Goal: Task Accomplishment & Management: Manage account settings

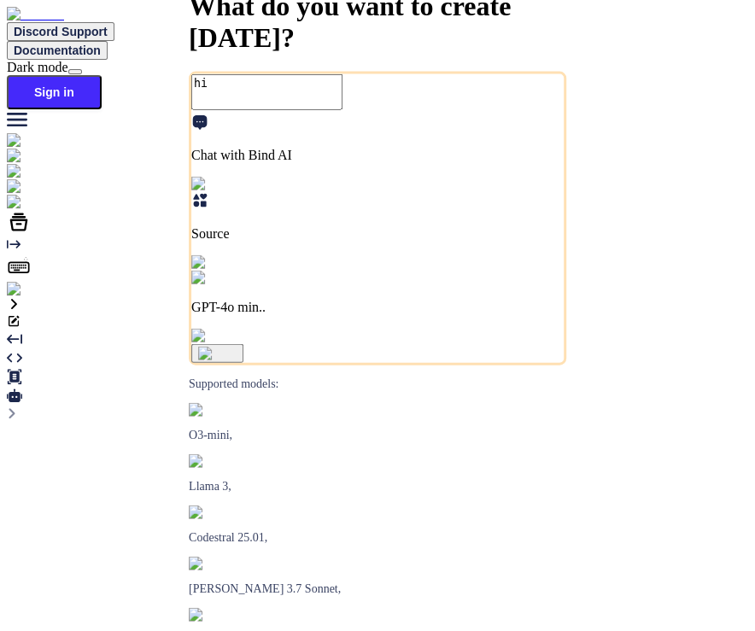
type textarea "x"
click at [102, 75] on button "Sign in" at bounding box center [54, 92] width 95 height 34
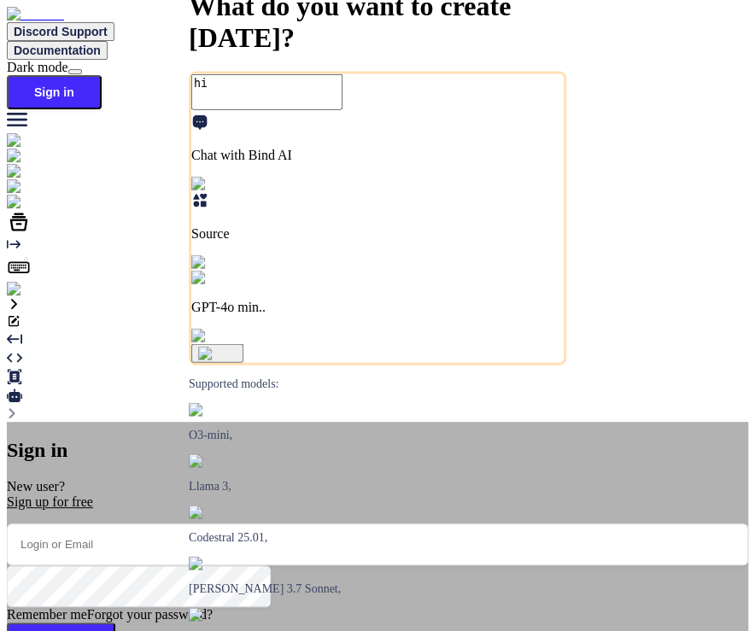
click at [343, 523] on input "email" at bounding box center [377, 544] width 741 height 42
paste input "allowedPlans?.includes(userPlan?.subscription_plan_id)"
type input "allowedPlans?.includes(userPlan?.subscription_plan_id)"
type input "[EMAIL_ADDRESS][DOMAIN_NAME]"
click at [115, 623] on button "Sign In" at bounding box center [61, 643] width 108 height 41
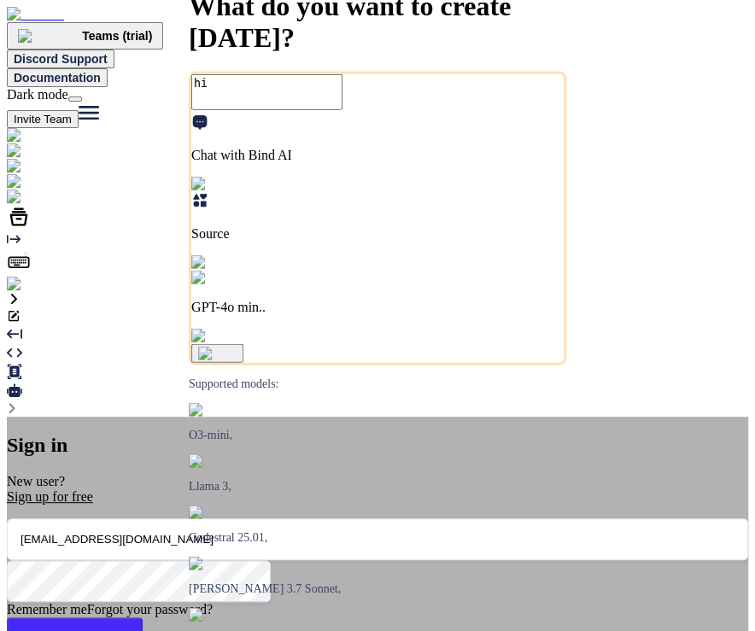
click at [606, 417] on div "Sign in New user? Sign up for free [EMAIL_ADDRESS][DOMAIN_NAME] Remember me For…" at bounding box center [377, 594] width 741 height 354
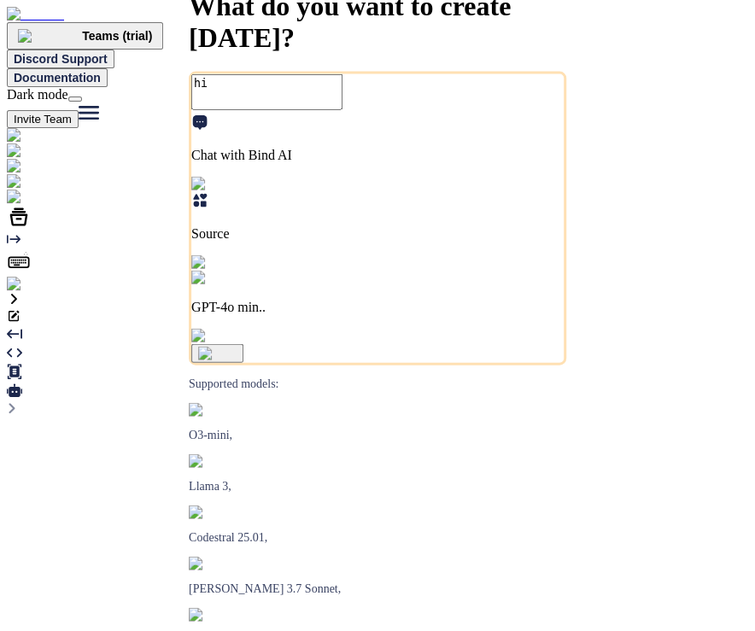
click at [26, 292] on img at bounding box center [35, 284] width 56 height 15
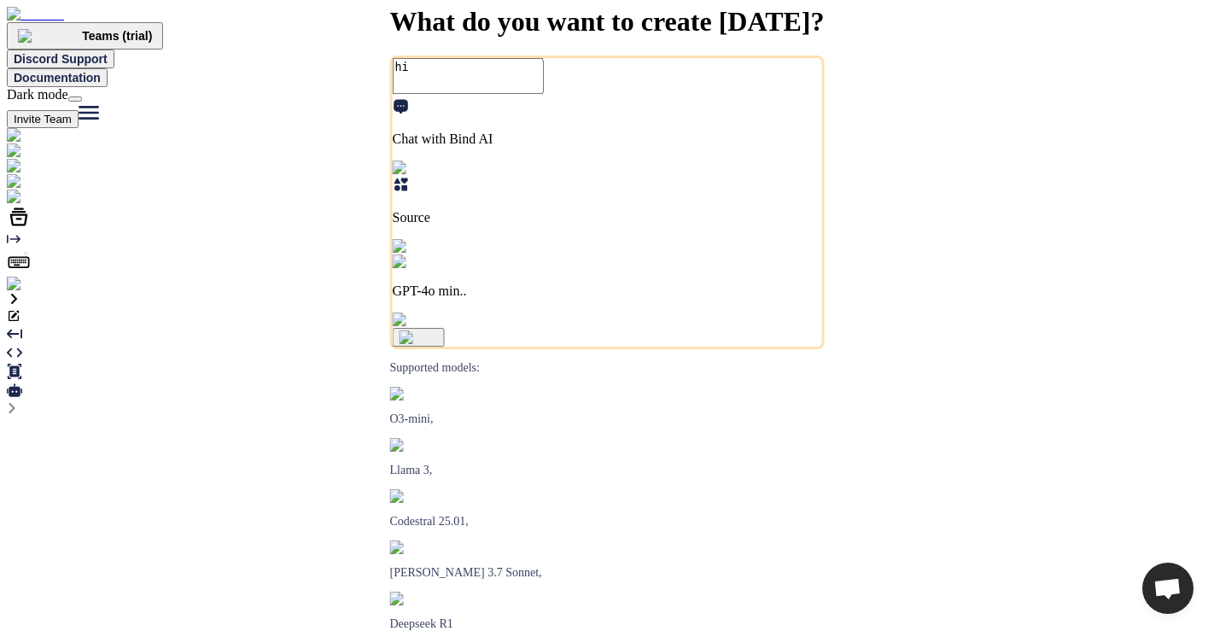
type textarea "x"
type textarea "hi"
